Goal: Transaction & Acquisition: Download file/media

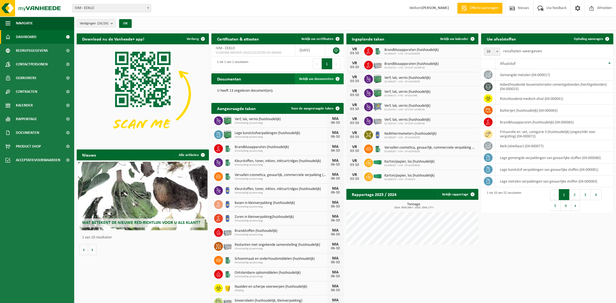
click at [314, 79] on span "Bekijk uw documenten" at bounding box center [316, 79] width 34 height 4
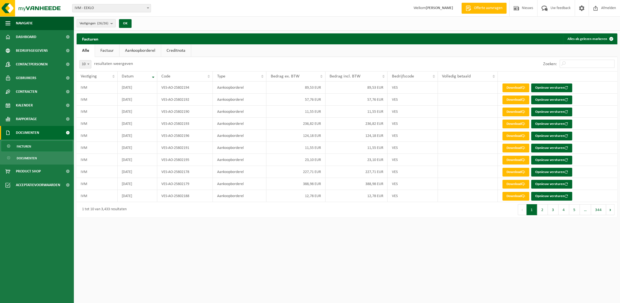
click at [101, 53] on link "Factuur" at bounding box center [107, 50] width 24 height 13
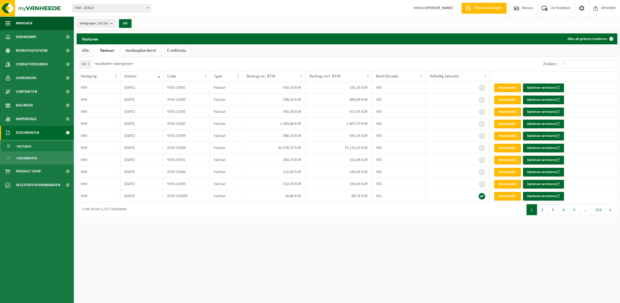
click at [136, 51] on link "Aankoopborderel" at bounding box center [140, 50] width 41 height 13
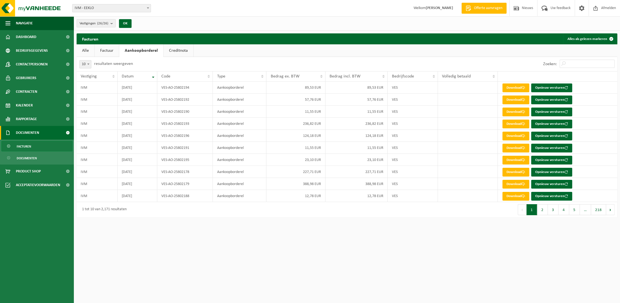
click at [182, 50] on link "Creditnota" at bounding box center [179, 50] width 30 height 13
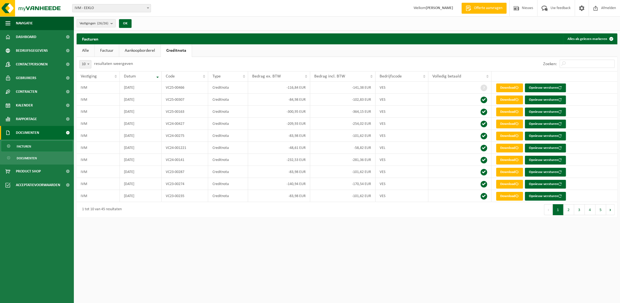
click at [103, 49] on link "Factuur" at bounding box center [107, 50] width 24 height 13
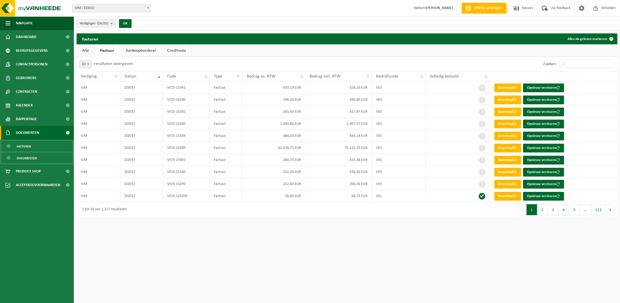
click at [30, 160] on span "Documenten" at bounding box center [27, 158] width 20 height 10
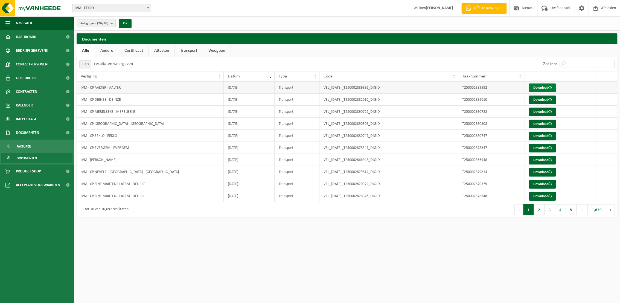
click at [539, 87] on link "Download" at bounding box center [542, 87] width 27 height 9
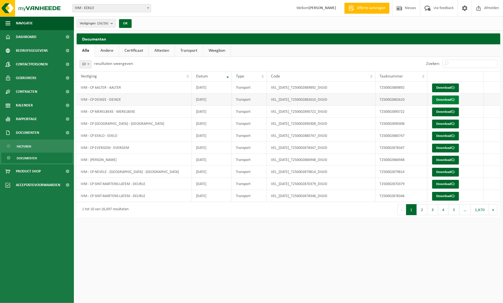
click at [440, 99] on link "Download" at bounding box center [445, 99] width 27 height 9
click at [440, 113] on link "Download" at bounding box center [445, 112] width 27 height 9
click at [445, 124] on link "Download" at bounding box center [445, 124] width 27 height 9
click at [447, 98] on link "Download" at bounding box center [445, 99] width 27 height 9
click at [440, 135] on link "Download" at bounding box center [445, 136] width 27 height 9
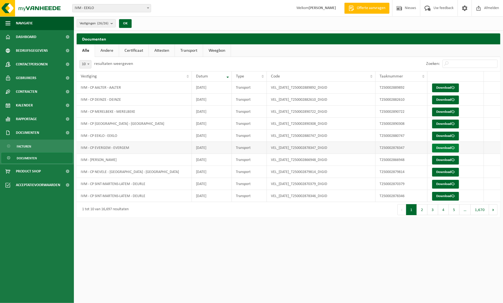
click at [450, 149] on link "Download" at bounding box center [445, 148] width 27 height 9
click at [451, 159] on link "Download" at bounding box center [445, 160] width 27 height 9
click at [451, 173] on link "Download" at bounding box center [445, 172] width 27 height 9
click at [443, 183] on link "Download" at bounding box center [445, 184] width 27 height 9
click at [451, 194] on link "Download" at bounding box center [445, 196] width 27 height 9
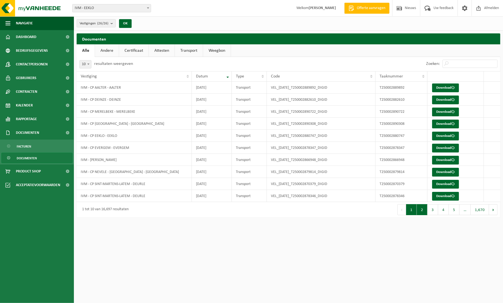
click at [425, 211] on button "2" at bounding box center [422, 209] width 11 height 11
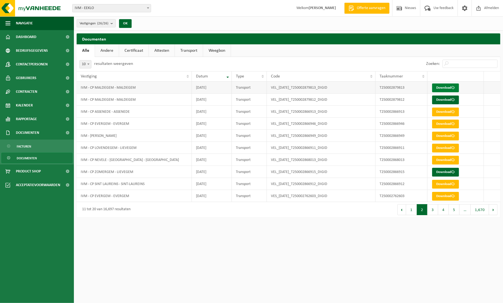
click at [449, 88] on link "Download" at bounding box center [445, 87] width 27 height 9
click at [448, 99] on link "Download" at bounding box center [445, 99] width 27 height 9
click at [445, 172] on link "Download" at bounding box center [445, 172] width 27 height 9
click at [36, 36] on span "Dashboard" at bounding box center [26, 37] width 21 height 14
